Goal: Task Accomplishment & Management: Use online tool/utility

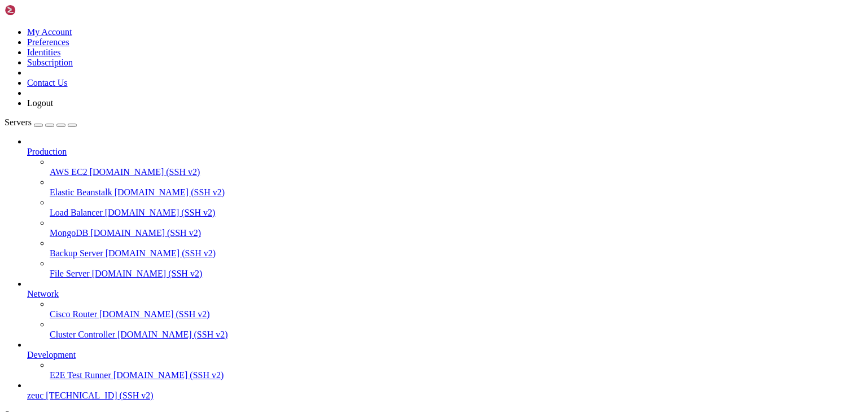
click at [90, 167] on span "[DOMAIN_NAME] (SSH v2)" at bounding box center [145, 172] width 111 height 10
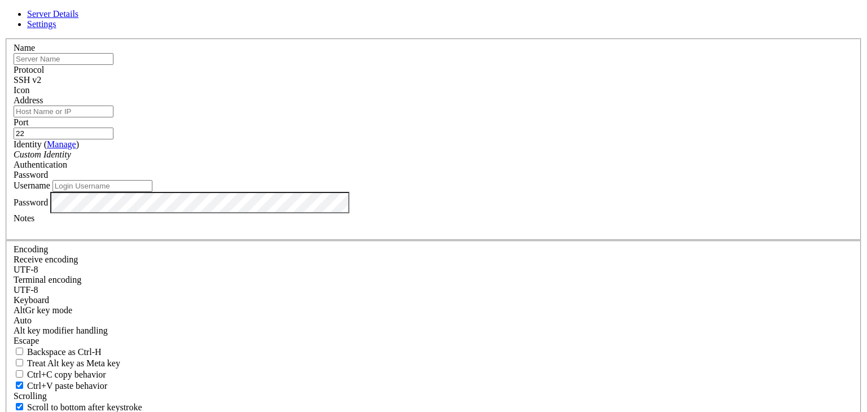
click at [511, 180] on div "Password" at bounding box center [434, 175] width 840 height 10
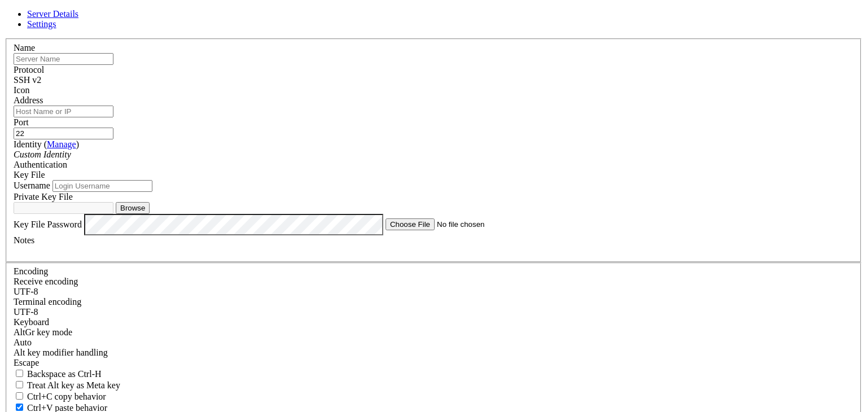
click at [150, 214] on button "Browse" at bounding box center [133, 208] width 34 height 12
type input "yaita_test_server.pem"
click at [152, 192] on input "Username" at bounding box center [102, 186] width 100 height 12
type input "ubuntu"
click at [113, 115] on input "Address" at bounding box center [64, 112] width 100 height 12
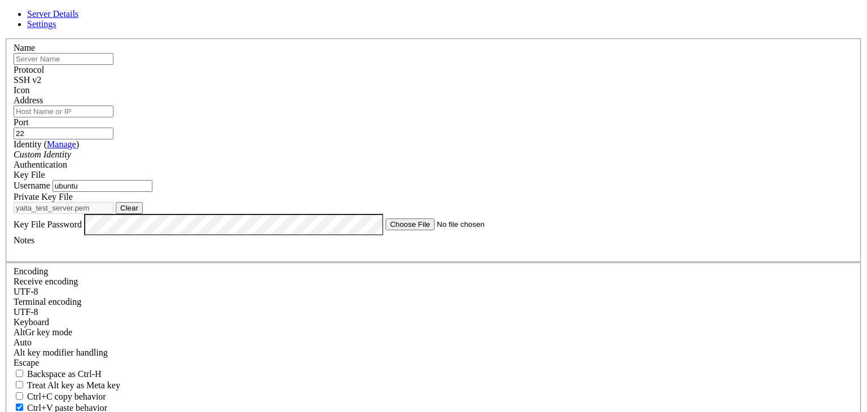
click at [858, 119] on div "Server Details Settings Name Protocol SSH v2 Icon" at bounding box center [434, 253] width 858 height 488
click at [113, 117] on input "Address" at bounding box center [64, 112] width 100 height 12
paste input "[EMAIL_ADDRESS][DOMAIN_NAME]"
type input "[EMAIL_ADDRESS][DOMAIN_NAME]"
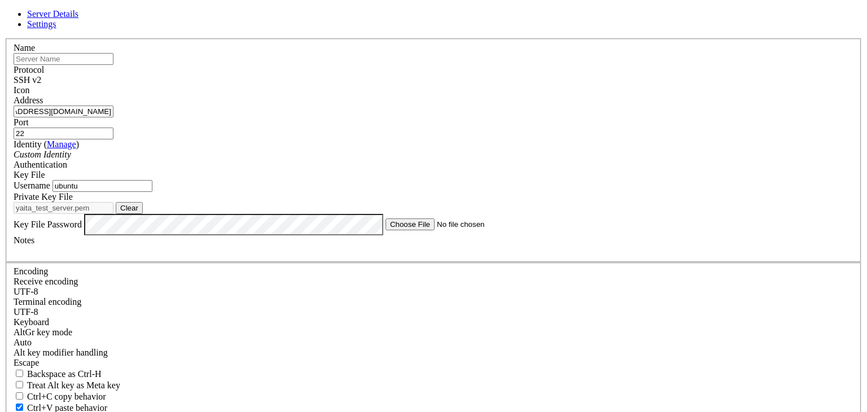
click at [113, 65] on input "text" at bounding box center [64, 59] width 100 height 12
type input "yaita"
click at [384, 156] on div "Custom Identity" at bounding box center [434, 155] width 840 height 10
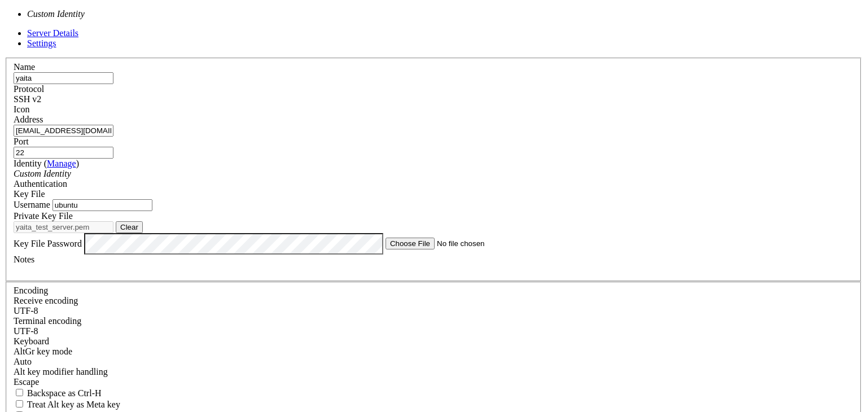
click at [274, 154] on div "Name [PERSON_NAME] Protocol SSH v2 Icon Address [EMAIL_ADDRESS][DOMAIN_NAME] Po…" at bounding box center [434, 276] width 858 height 437
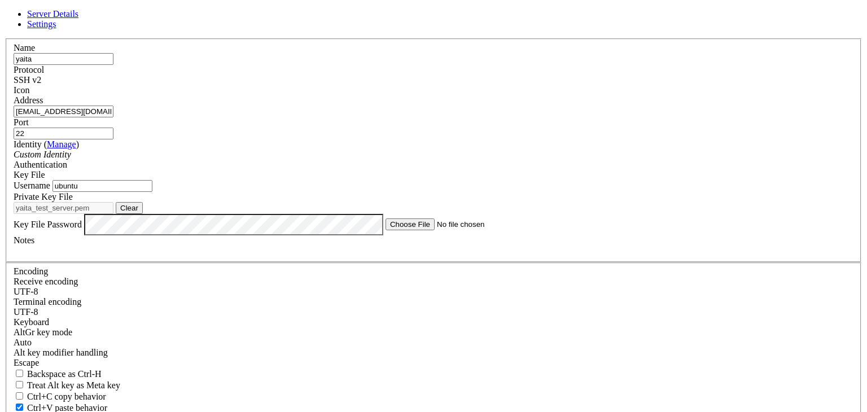
click at [113, 117] on input "[EMAIL_ADDRESS][DOMAIN_NAME]" at bounding box center [64, 112] width 100 height 12
type input "[DOMAIN_NAME]"
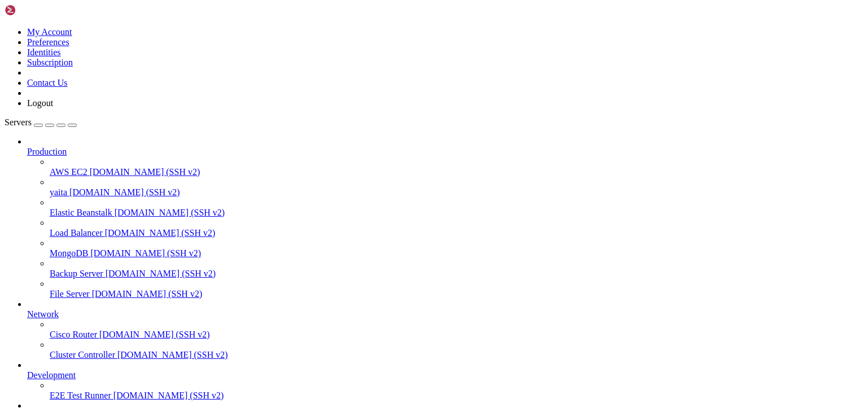
click at [67, 187] on span "yaita" at bounding box center [58, 192] width 17 height 10
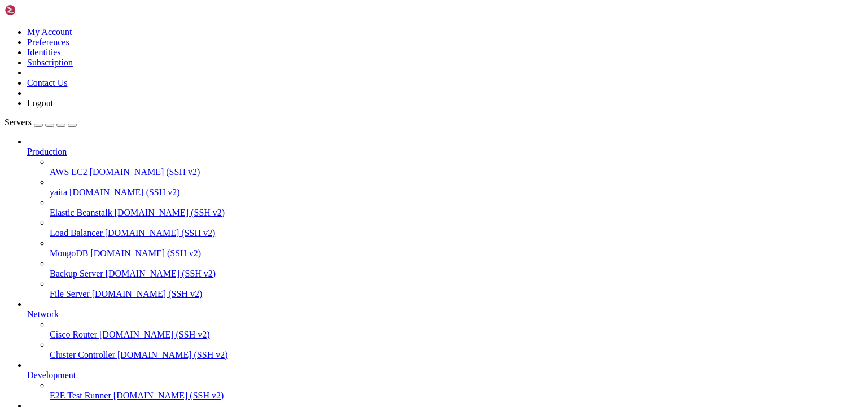
drag, startPoint x: 458, startPoint y: 939, endPoint x: 552, endPoint y: 961, distance: 97.3
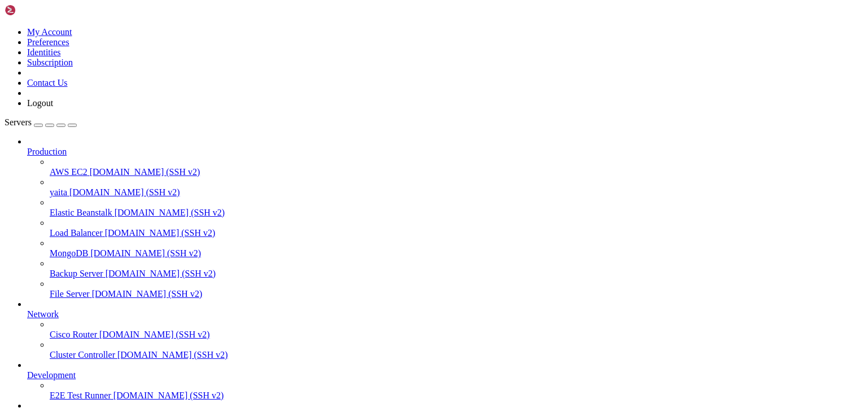
drag, startPoint x: 327, startPoint y: 972, endPoint x: 247, endPoint y: 929, distance: 90.4
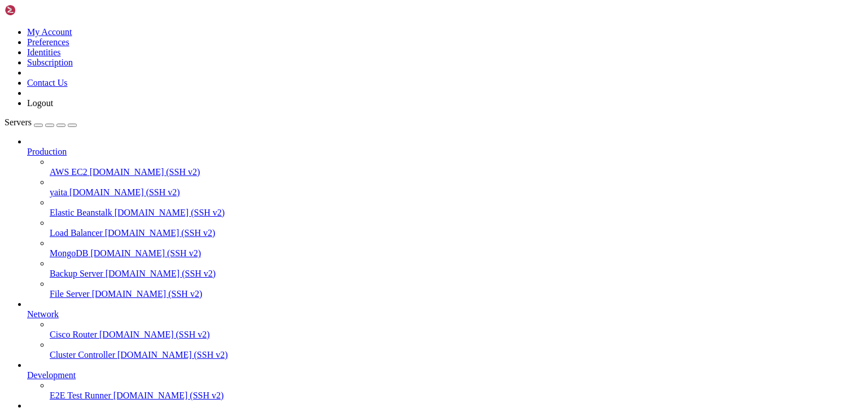
drag, startPoint x: 537, startPoint y: 1047, endPoint x: 298, endPoint y: 959, distance: 254.2
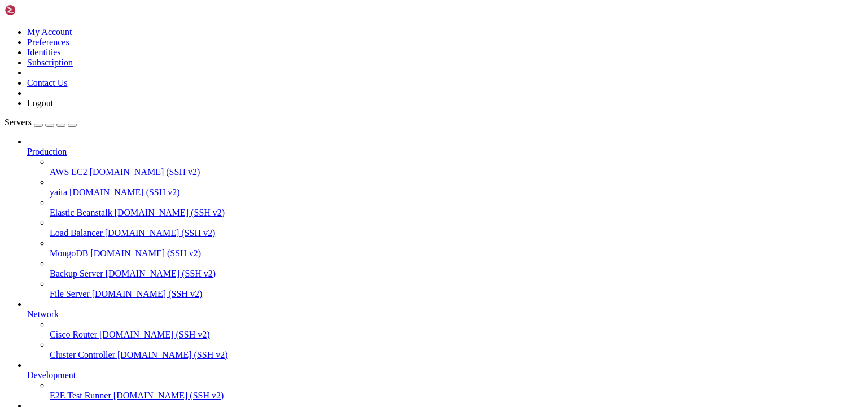
scroll to position [8327, 0]
drag, startPoint x: 10, startPoint y: 721, endPoint x: 501, endPoint y: 971, distance: 550.2
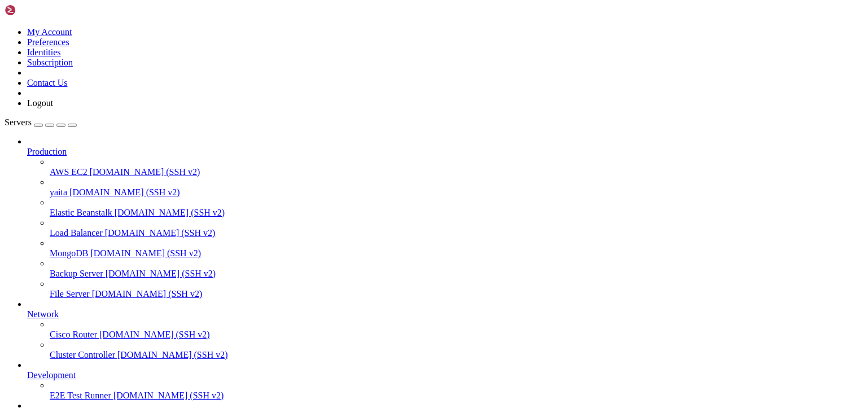
scroll to position [0, 0]
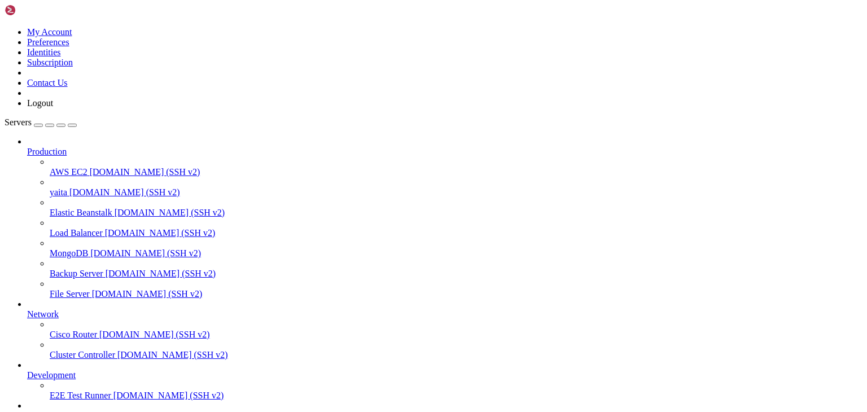
scroll to position [336, 0]
drag, startPoint x: 342, startPoint y: 666, endPoint x: 307, endPoint y: 714, distance: 59.8
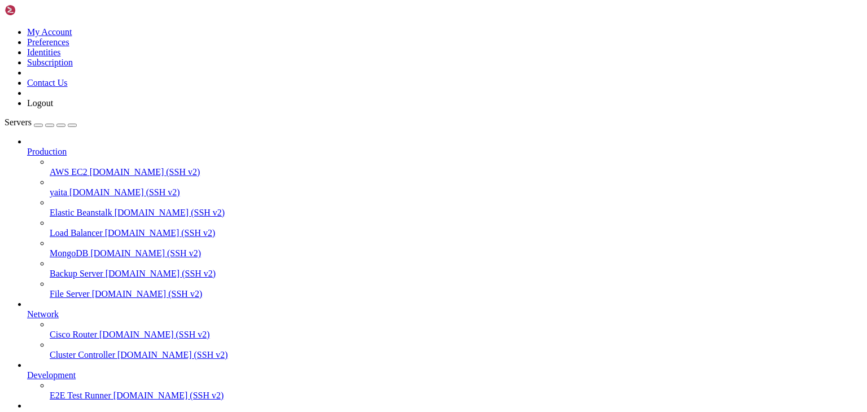
scroll to position [412, 0]
drag, startPoint x: 367, startPoint y: 836, endPoint x: 319, endPoint y: 881, distance: 65.9
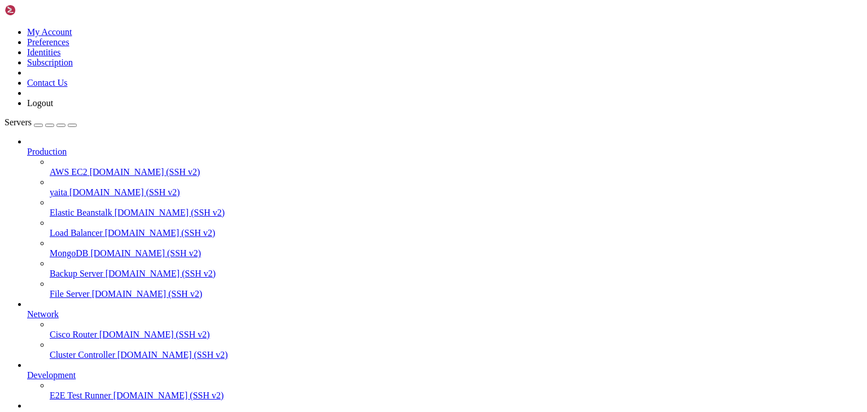
scroll to position [34330, 0]
